Goal: Navigation & Orientation: Find specific page/section

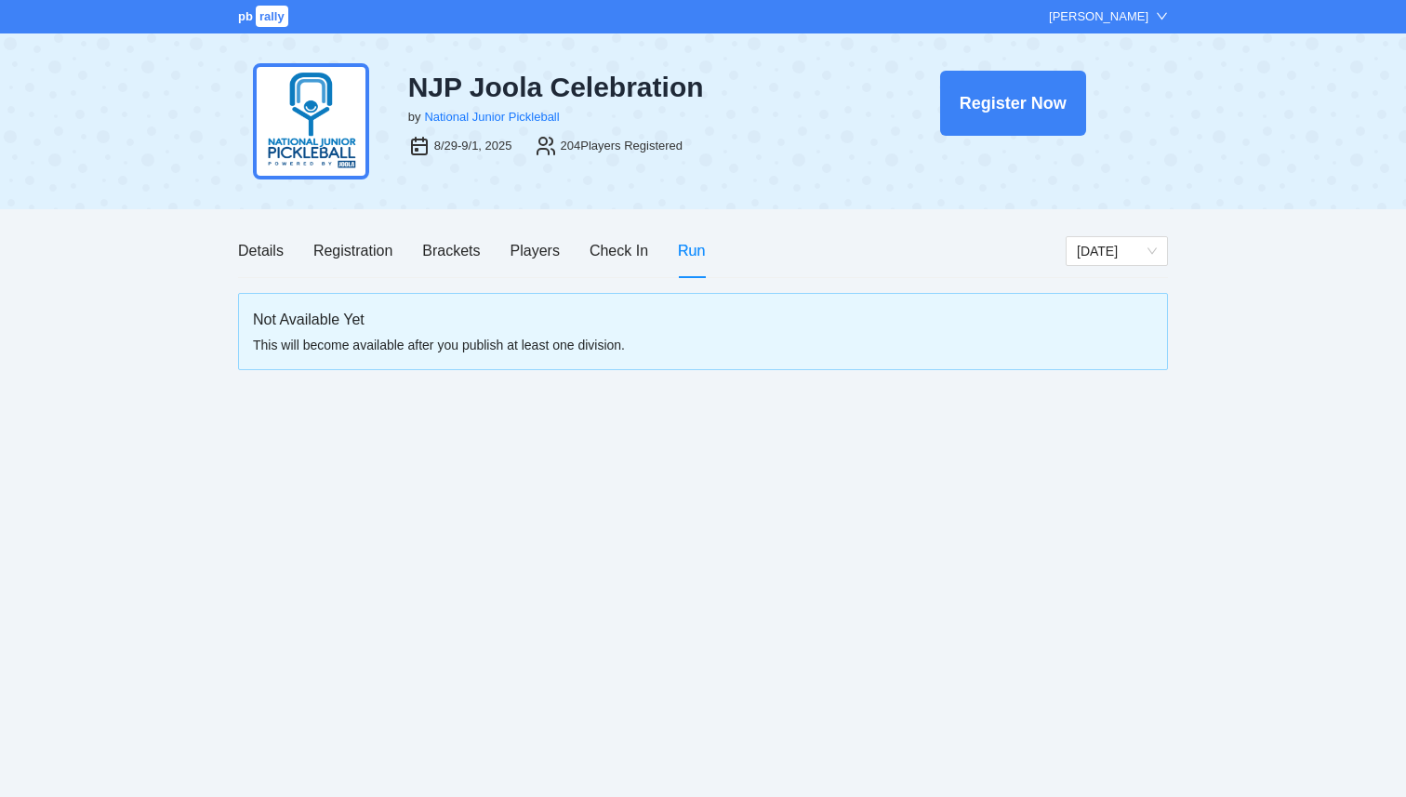
click at [247, 26] on div "pb rally [PERSON_NAME]" at bounding box center [703, 16] width 1406 height 33
click at [257, 22] on span "rally" at bounding box center [272, 16] width 33 height 21
click at [262, 12] on span "rally" at bounding box center [272, 16] width 33 height 21
